Goal: Task Accomplishment & Management: Use online tool/utility

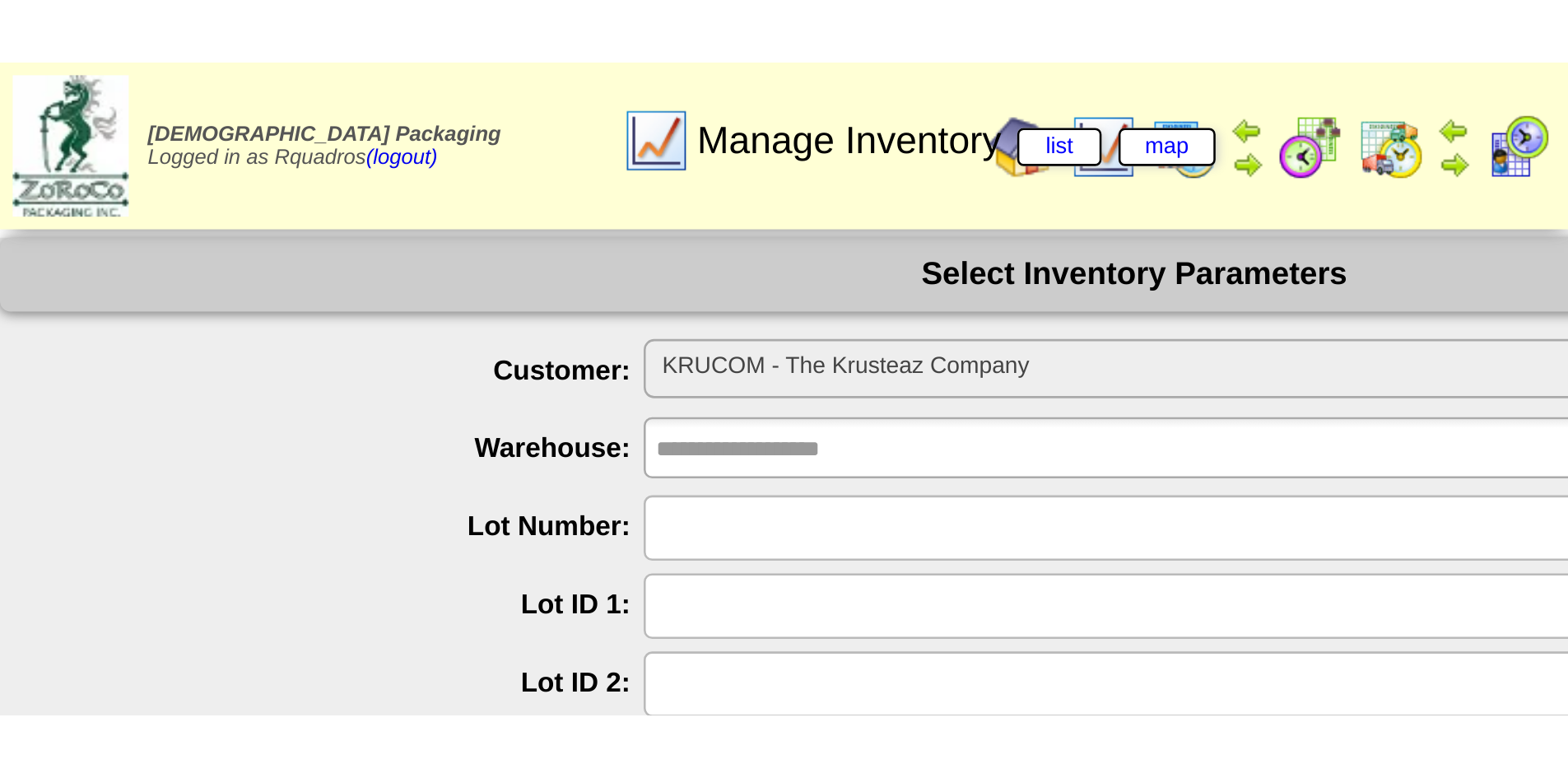
scroll to position [44, 0]
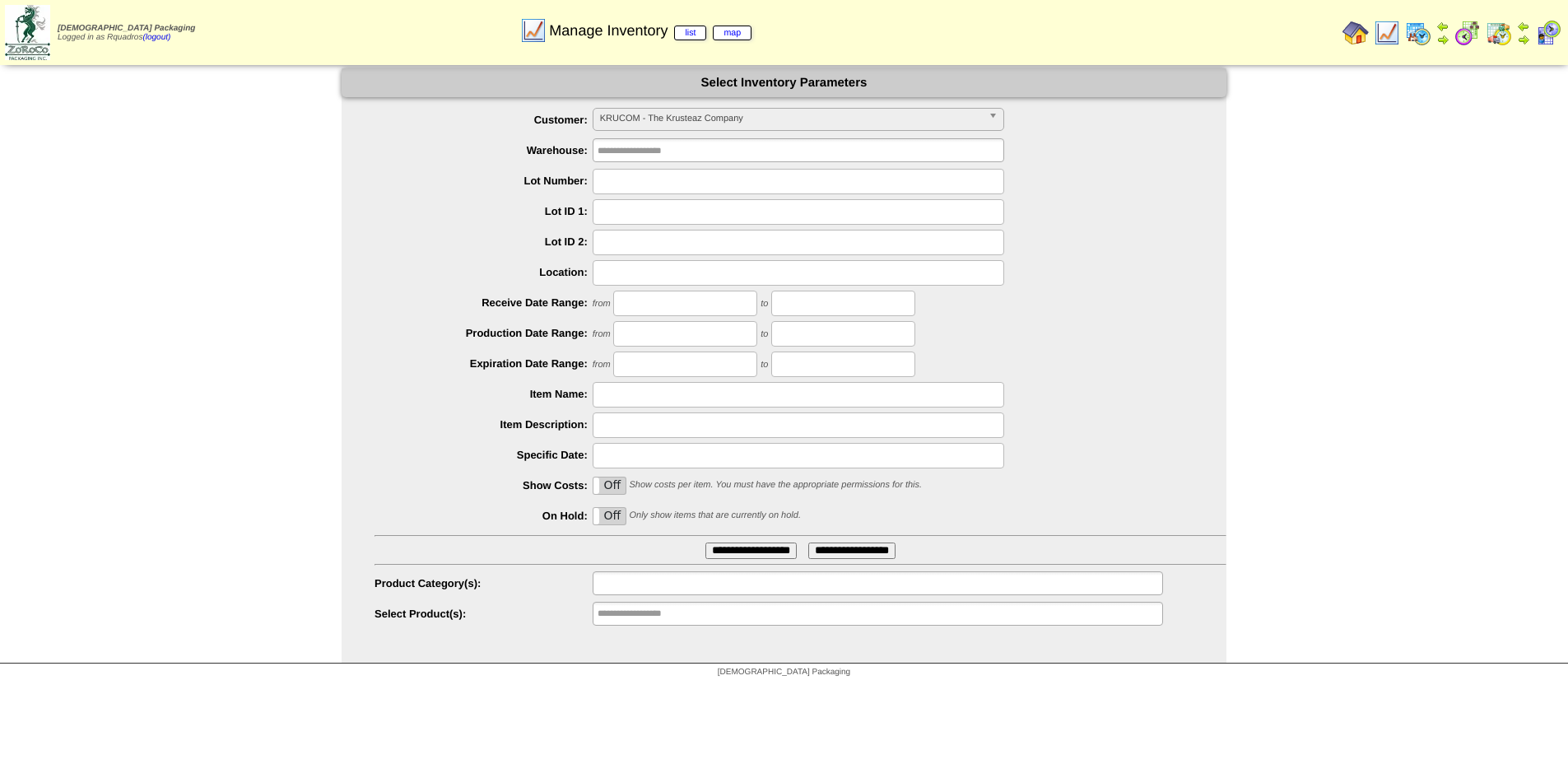
click at [652, 575] on input "text" at bounding box center [650, 584] width 105 height 20
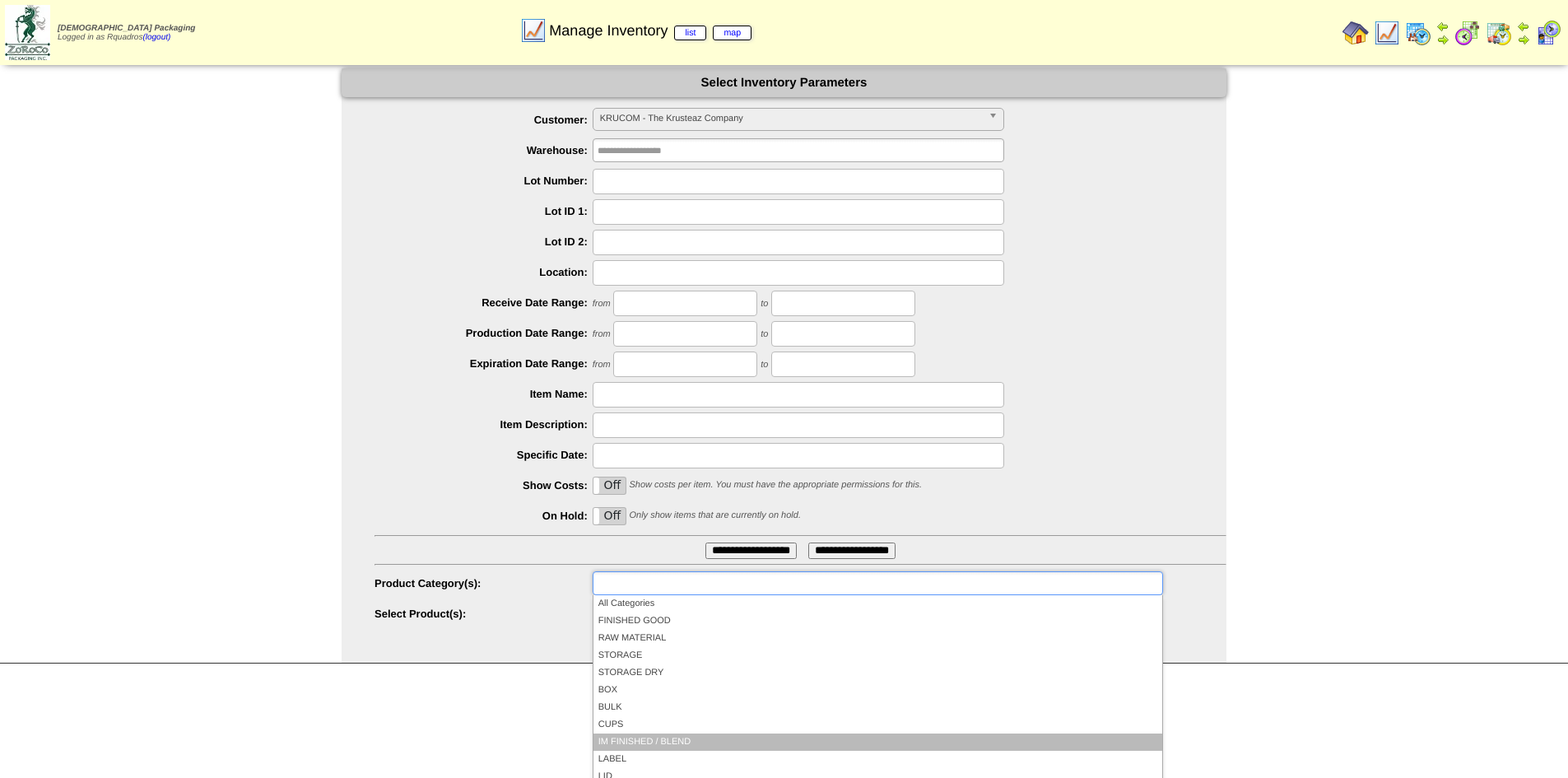
click at [683, 600] on li "IM FINISHED / BLEND" at bounding box center [877, 742] width 568 height 18
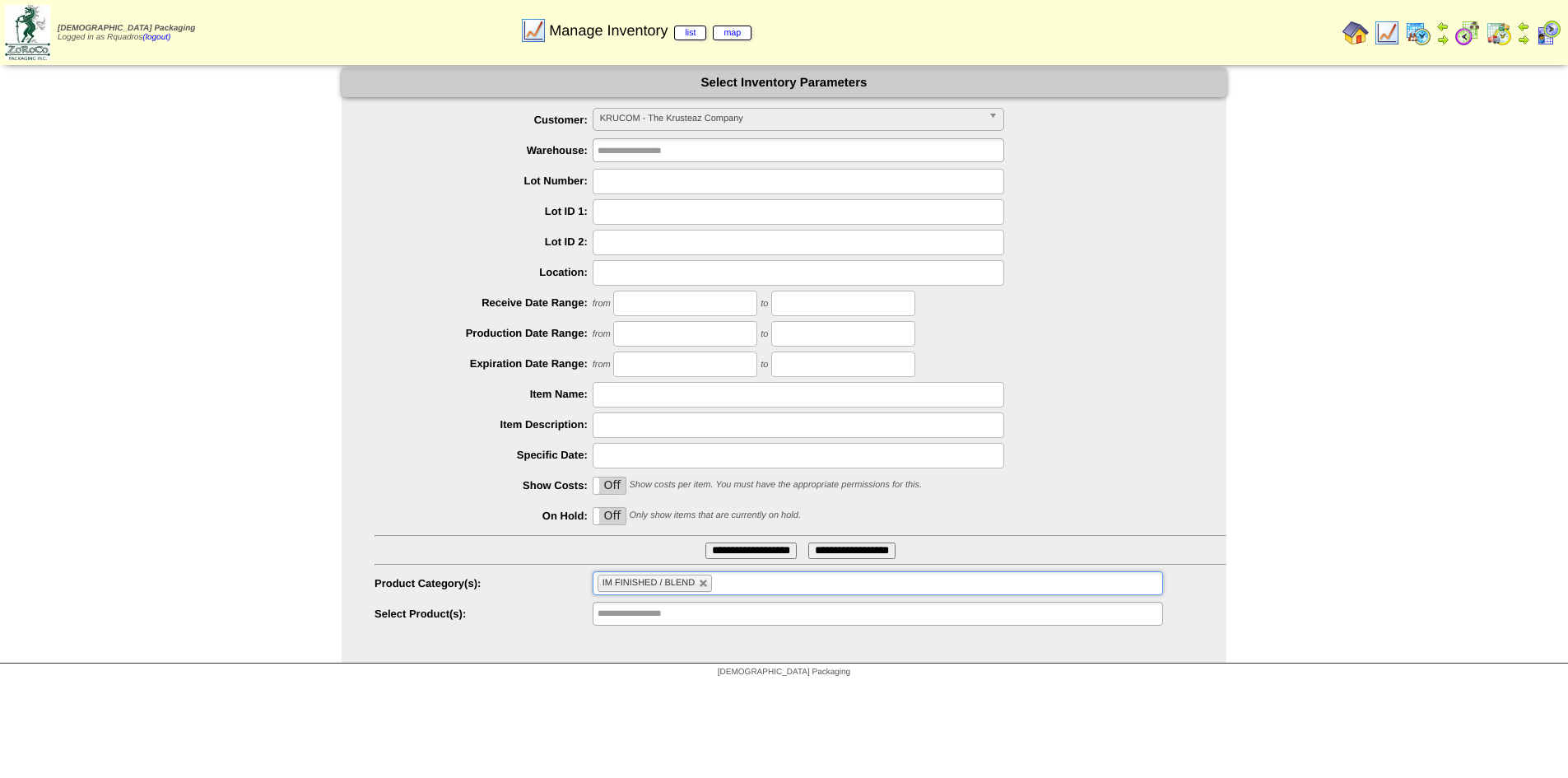
click at [764, 545] on input "**********" at bounding box center [751, 551] width 91 height 17
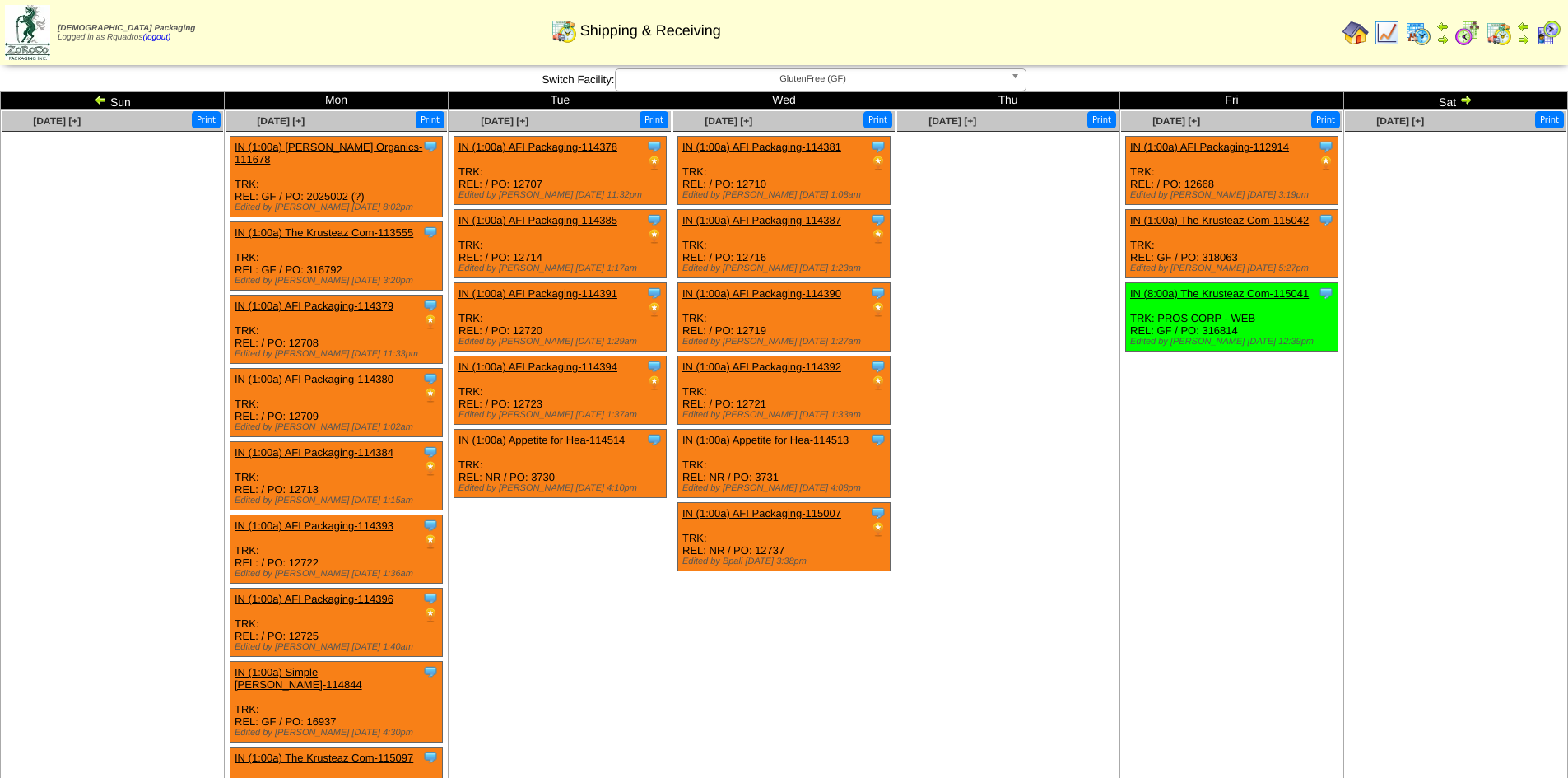
click at [1463, 31] on img at bounding box center [1468, 32] width 27 height 27
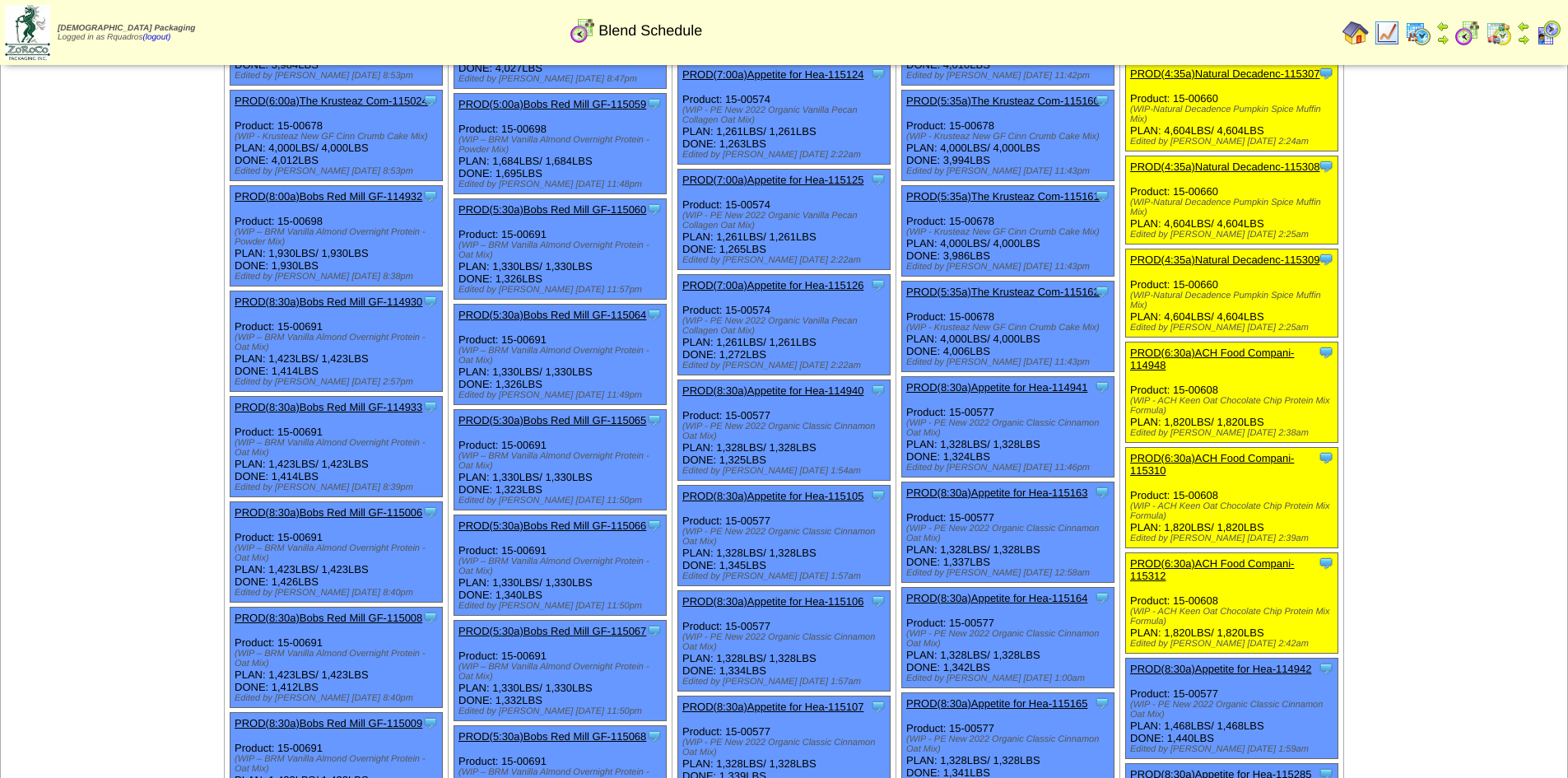
scroll to position [3728, 0]
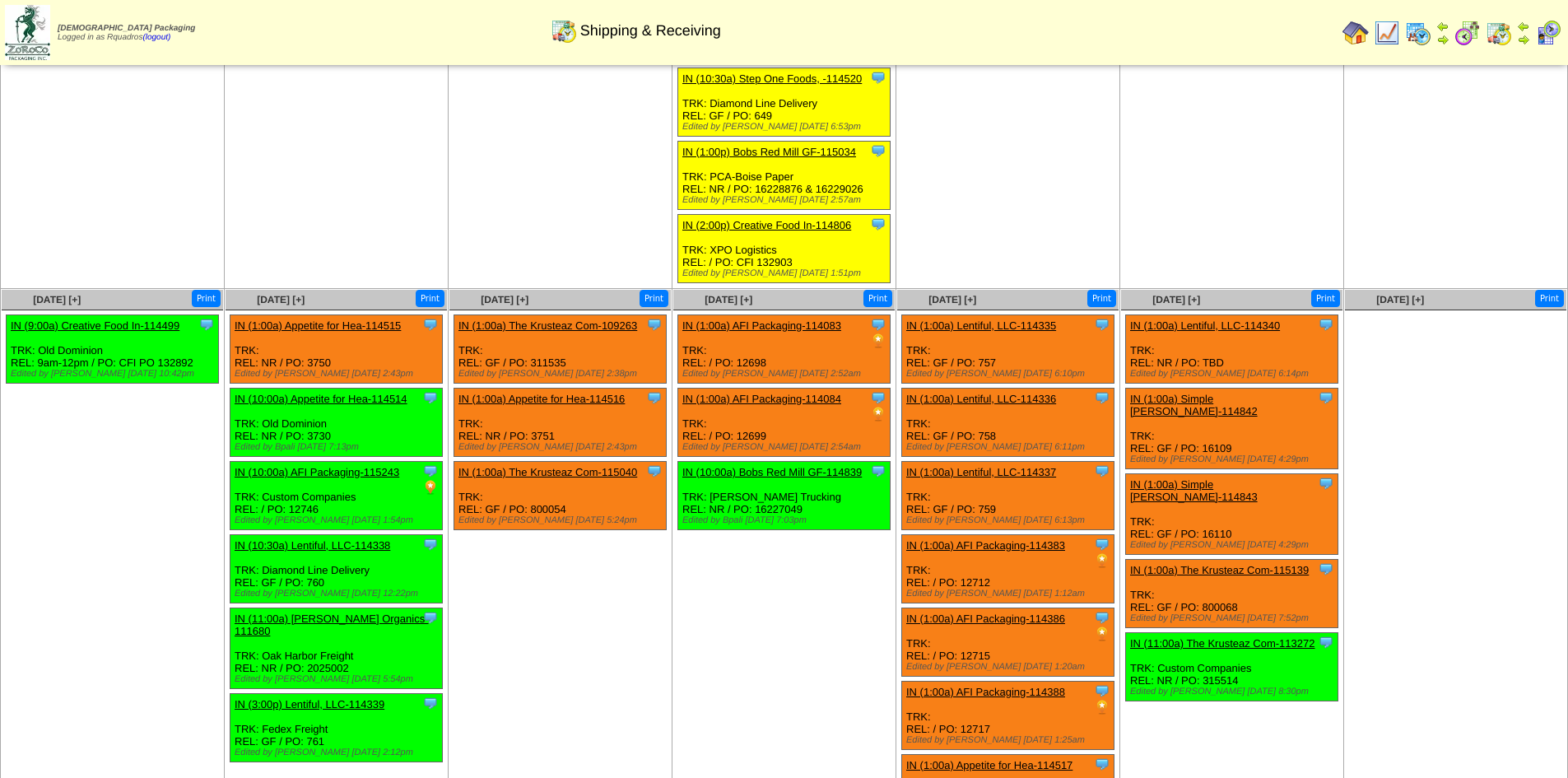
scroll to position [685, 0]
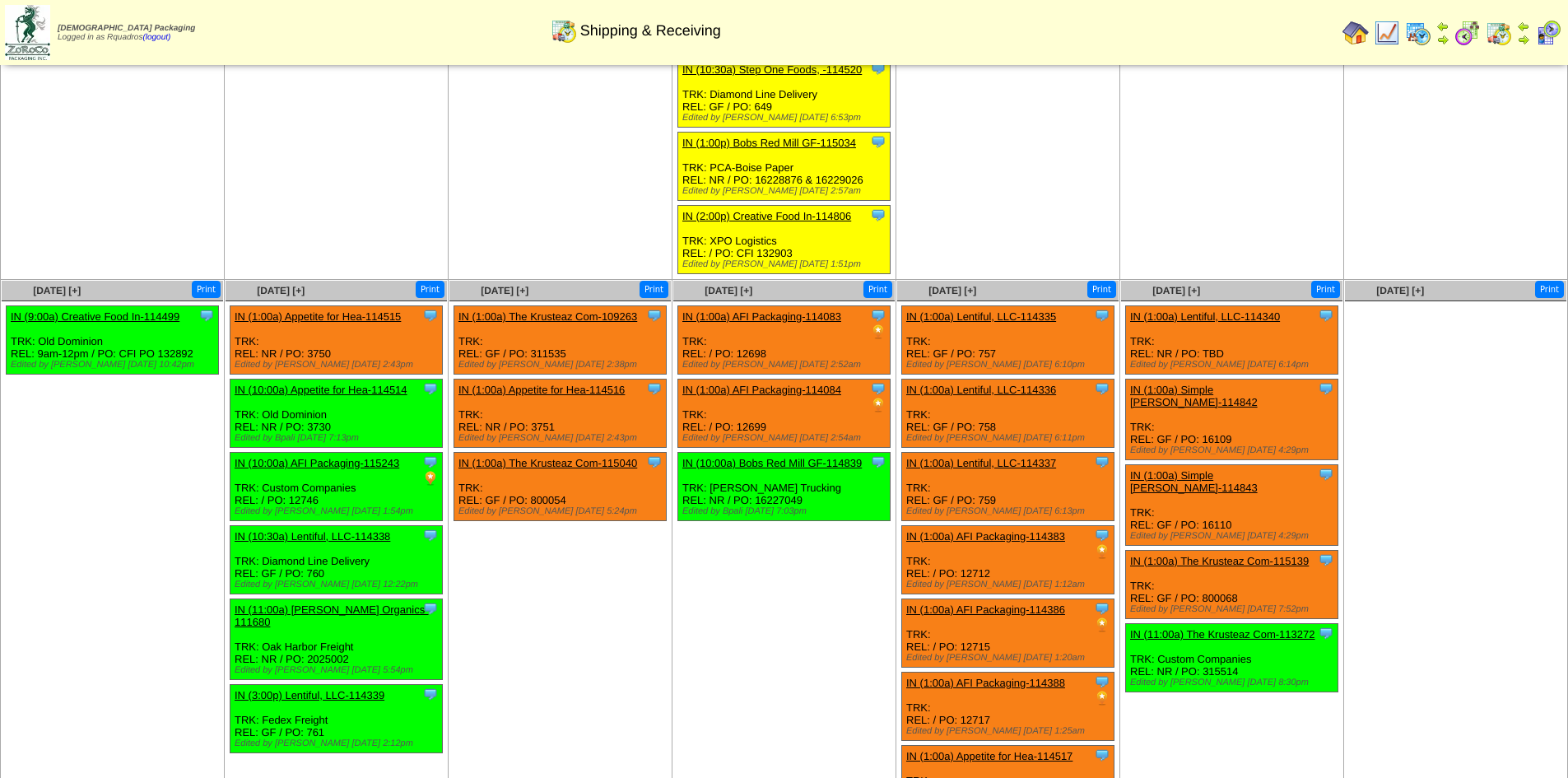
click at [717, 583] on td "[DATE] [+] Print Clone Item IN (1:00a) AFI Packaging-114083 AFI Packaging Sched…" at bounding box center [784, 586] width 224 height 614
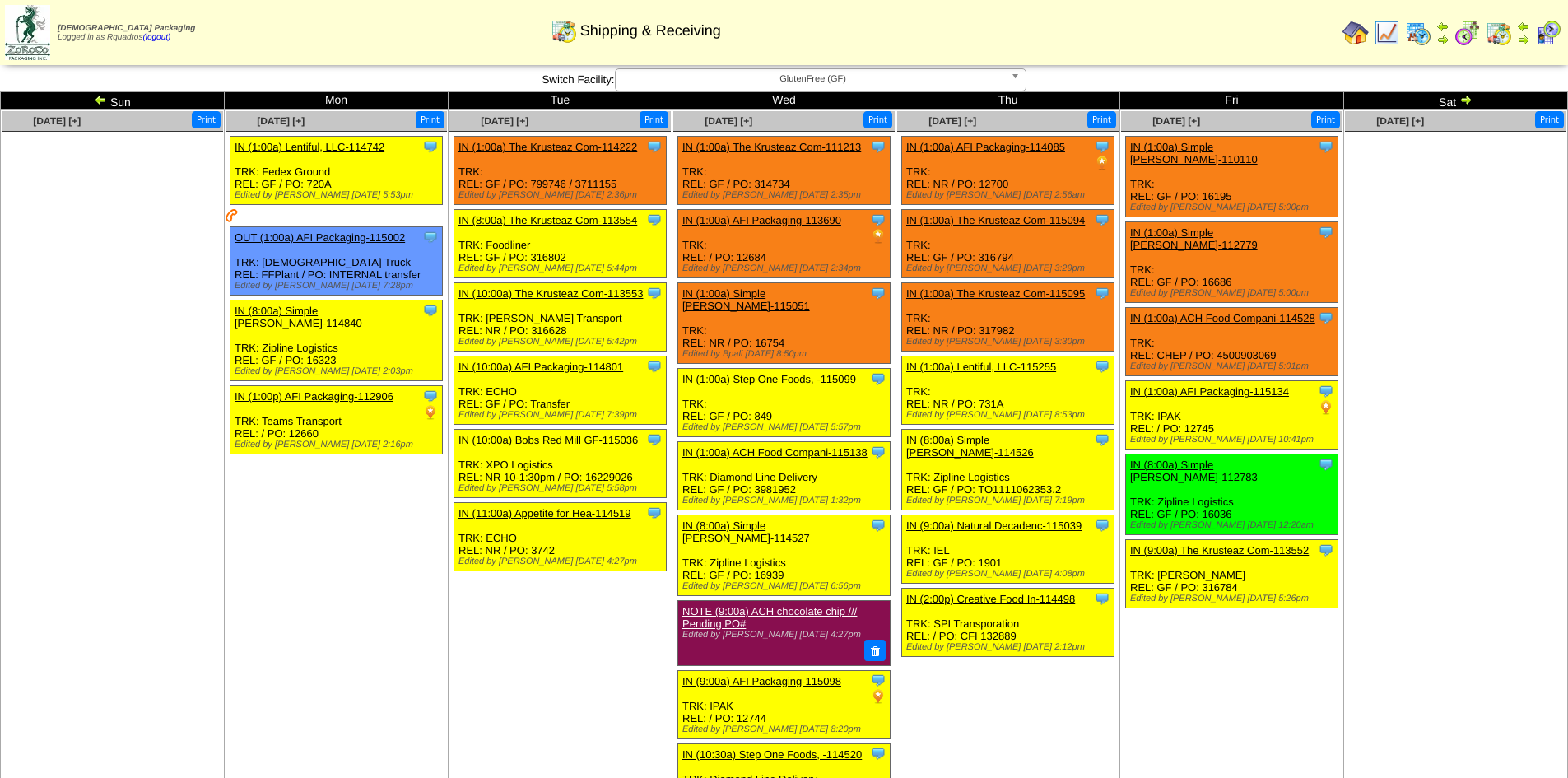
drag, startPoint x: 1363, startPoint y: 583, endPoint x: 1343, endPoint y: 633, distance: 53.9
click at [1363, 583] on td "[DATE] [+] Print" at bounding box center [1456, 537] width 224 height 855
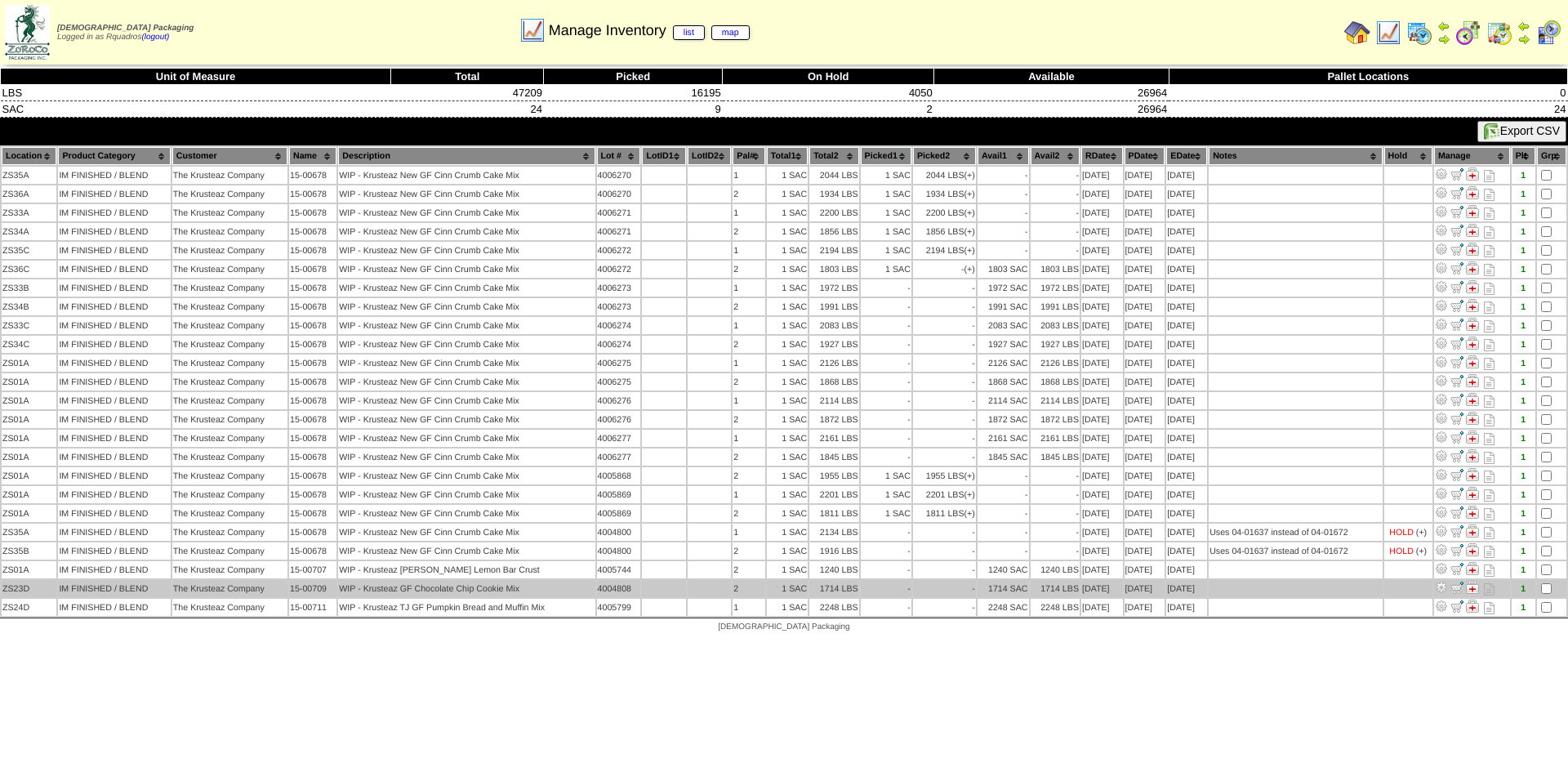
click at [1207, 586] on td "08/02/25" at bounding box center [1187, 588] width 41 height 17
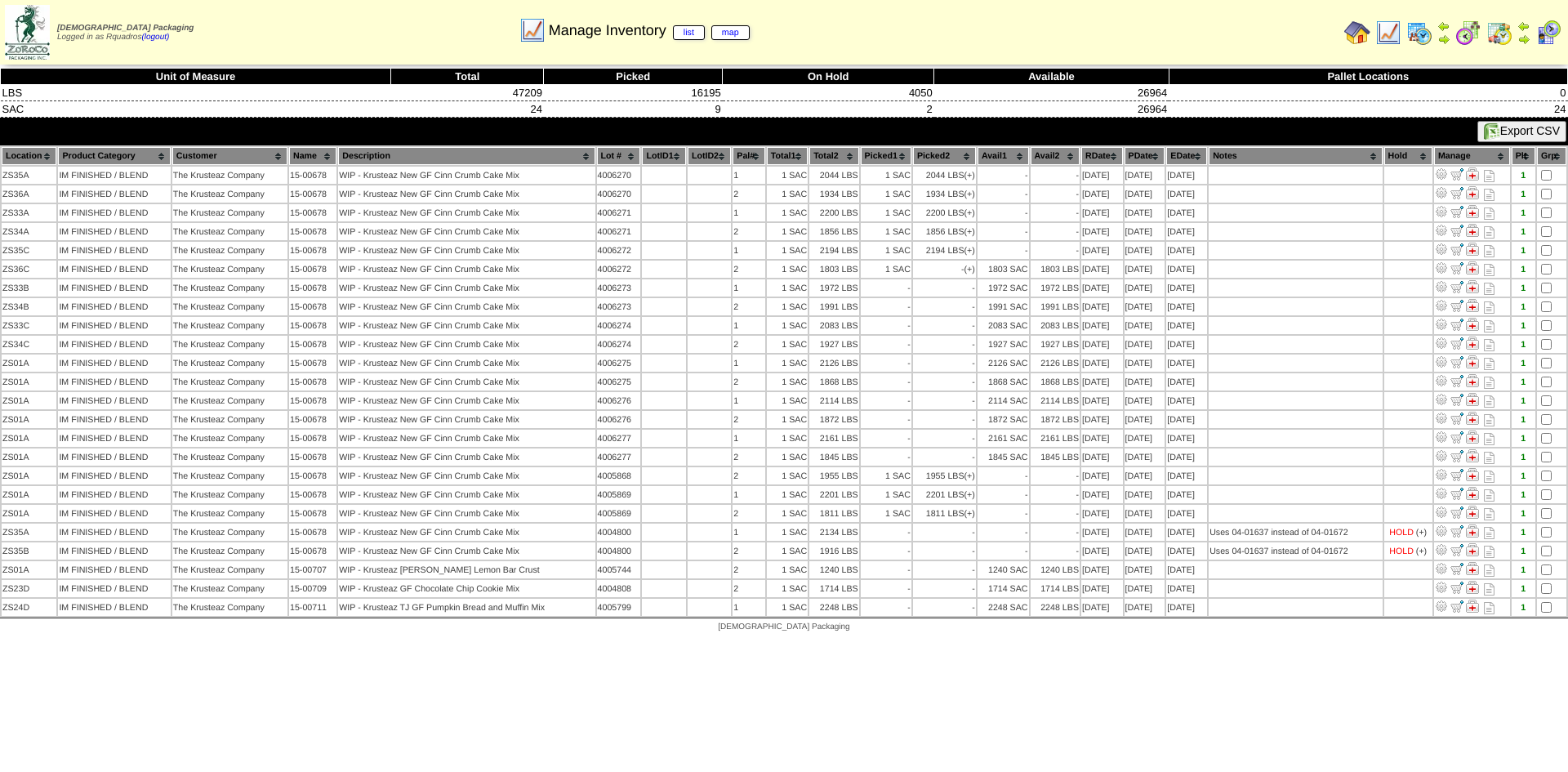
click at [1184, 157] on th "EDate" at bounding box center [1187, 156] width 41 height 18
